Goal: Transaction & Acquisition: Purchase product/service

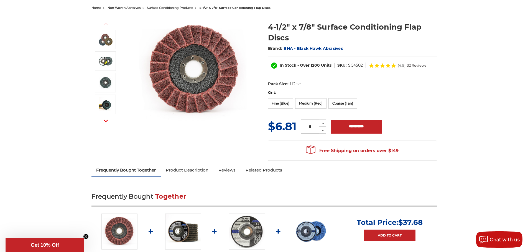
scroll to position [55, 0]
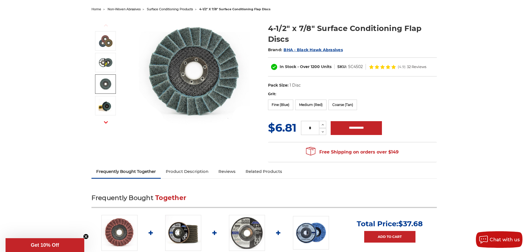
click at [106, 82] on img at bounding box center [106, 84] width 14 height 14
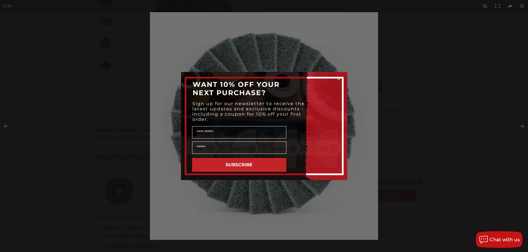
scroll to position [55, 0]
click at [339, 78] on icon "Close dialog" at bounding box center [339, 79] width 2 height 2
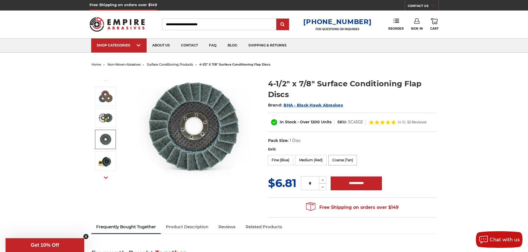
click at [344, 162] on label "Coarse (Tan)" at bounding box center [342, 160] width 29 height 11
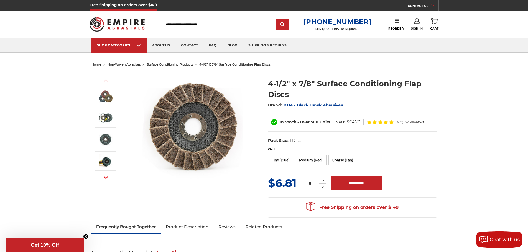
click at [280, 161] on label "Fine (Blue)" at bounding box center [280, 160] width 25 height 11
